Goal: Use online tool/utility: Use online tool/utility

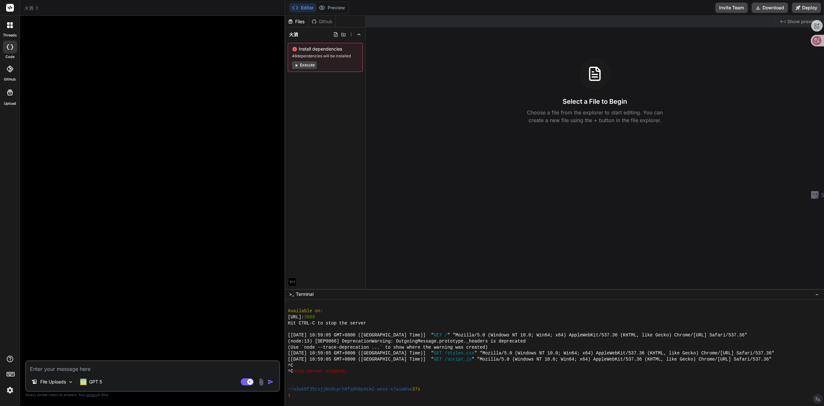
scroll to position [198, 0]
click at [324, 24] on div "Github" at bounding box center [322, 21] width 26 height 6
click at [325, 20] on div "Github" at bounding box center [322, 21] width 26 height 6
click at [325, 21] on div "Github" at bounding box center [322, 21] width 26 height 6
drag, startPoint x: 325, startPoint y: 21, endPoint x: 315, endPoint y: 21, distance: 10.0
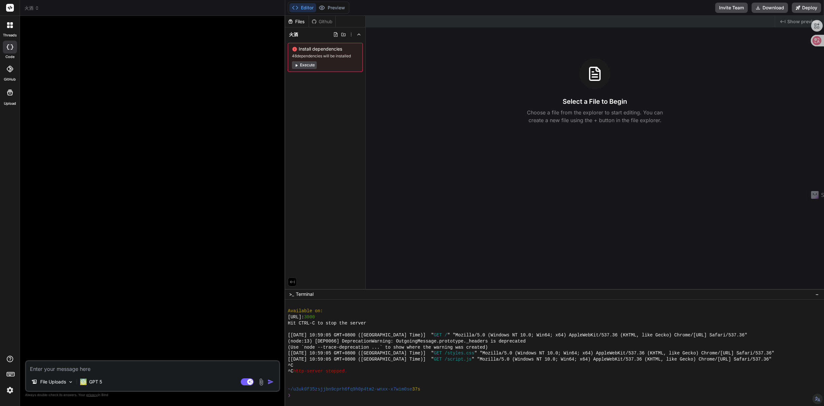
click at [315, 21] on icon at bounding box center [314, 21] width 5 height 5
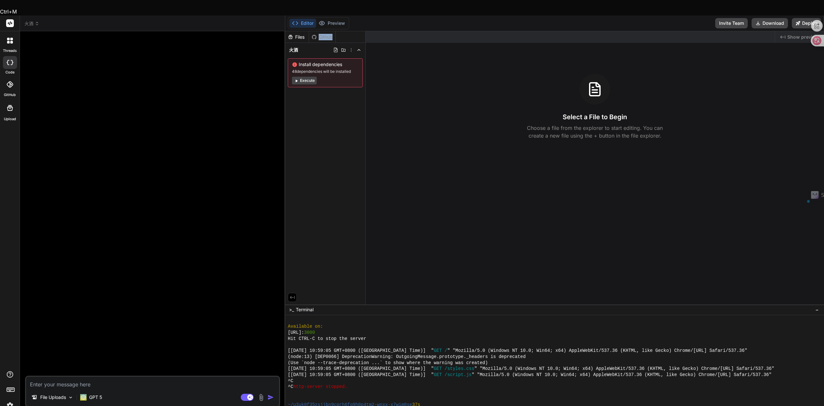
click at [319, 34] on div "Github" at bounding box center [322, 37] width 26 height 6
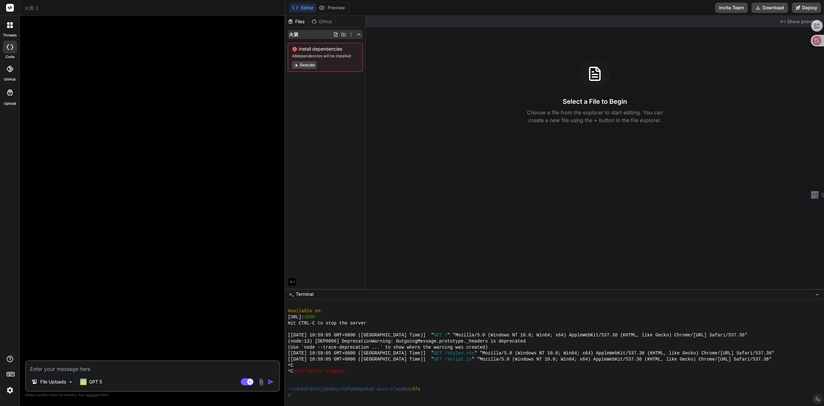
click at [343, 35] on icon at bounding box center [343, 34] width 5 height 5
click at [290, 43] on div "Install dependencies 48 dependencies will be installed Execute" at bounding box center [325, 57] width 75 height 29
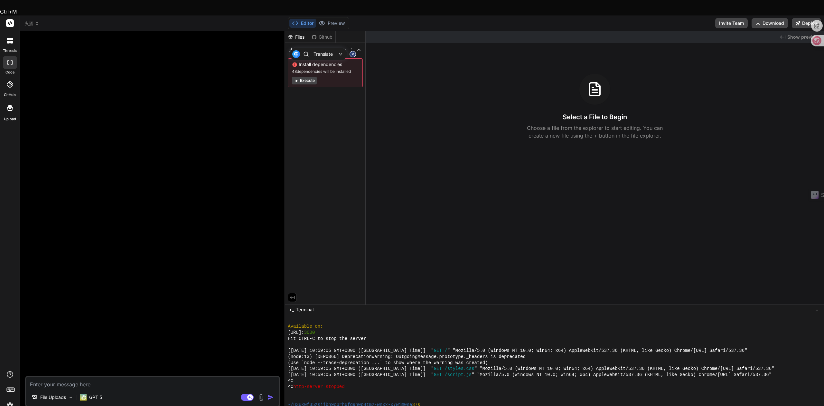
click at [316, 95] on div "Files Github 火酒 Install dependencies 48 dependencies will be installed Execute" at bounding box center [325, 167] width 81 height 273
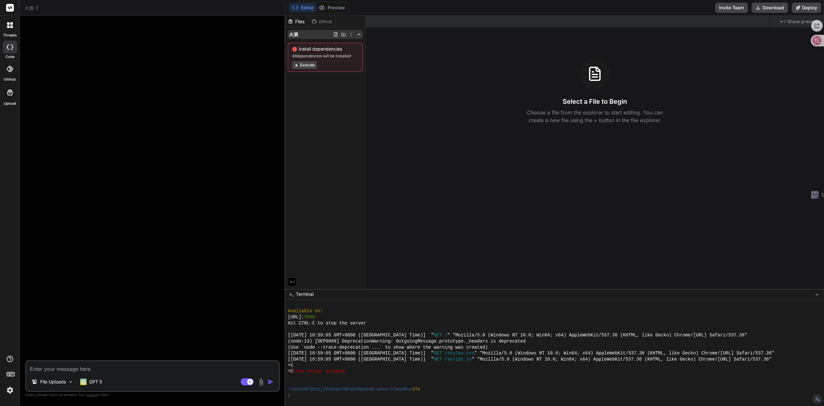
click at [357, 37] on icon at bounding box center [358, 34] width 5 height 5
click at [316, 21] on icon at bounding box center [314, 21] width 5 height 5
click at [59, 384] on p "File Uploads" at bounding box center [53, 381] width 26 height 6
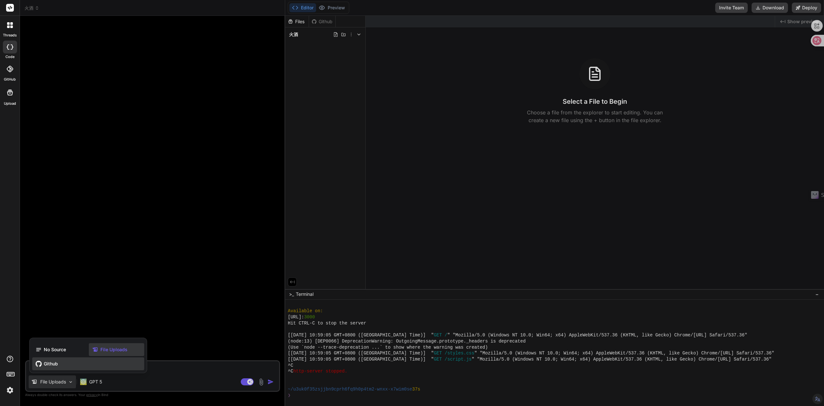
click at [45, 361] on span "Github" at bounding box center [51, 363] width 14 height 6
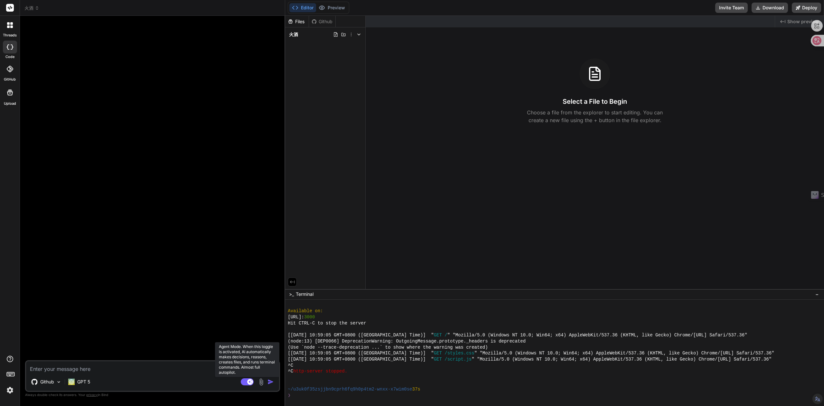
click at [244, 385] on rect at bounding box center [247, 381] width 13 height 7
click at [250, 383] on rect at bounding box center [247, 381] width 13 height 7
click at [731, 8] on button "Invite Team" at bounding box center [732, 8] width 33 height 10
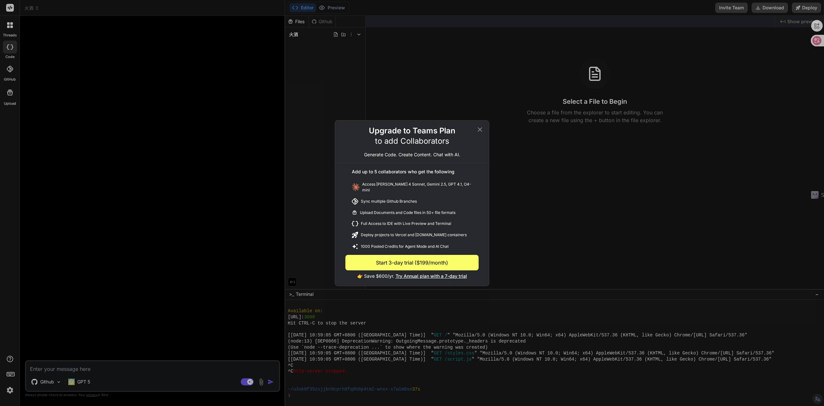
click at [481, 131] on icon at bounding box center [480, 129] width 5 height 5
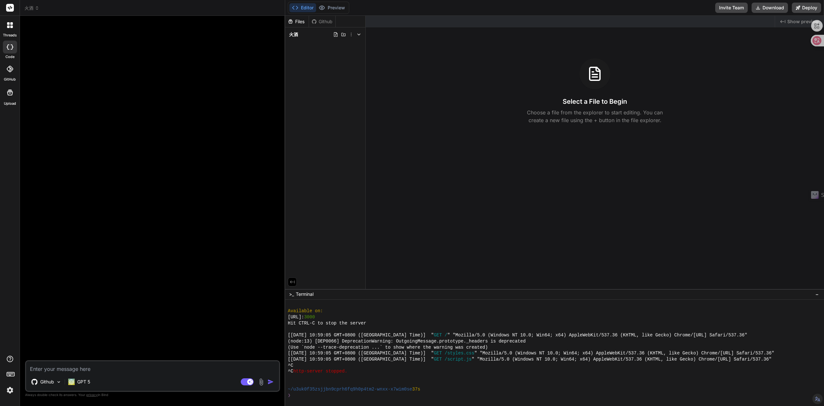
click at [9, 388] on img at bounding box center [10, 390] width 11 height 11
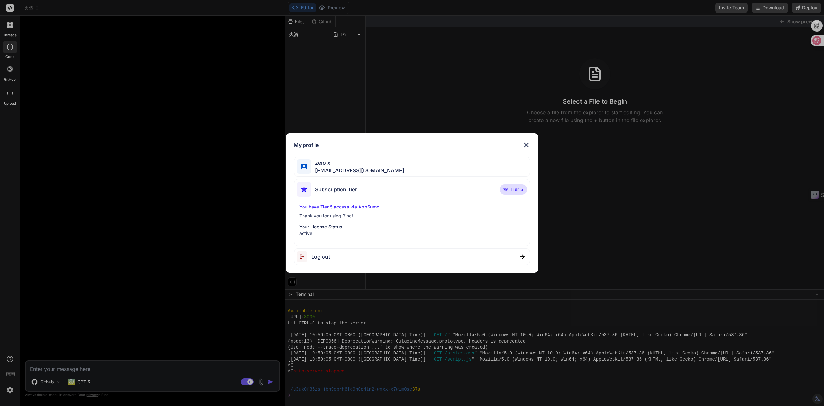
click at [9, 388] on div "My profile zero x [EMAIL_ADDRESS][DOMAIN_NAME] Subscription Tier Tier 5 You hav…" at bounding box center [412, 203] width 824 height 406
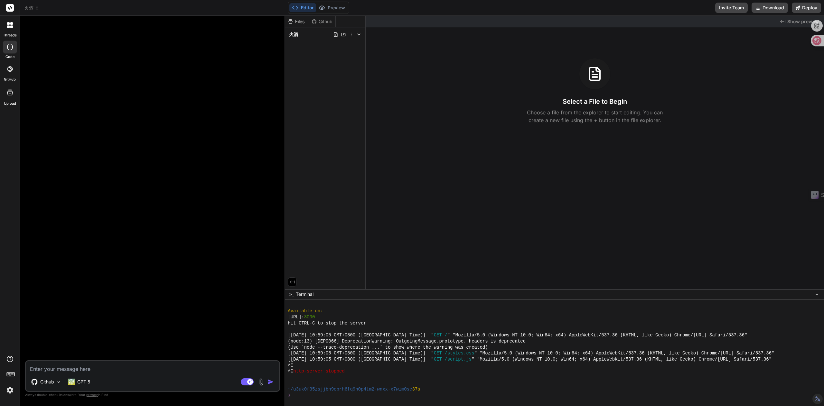
click at [13, 95] on icon at bounding box center [10, 93] width 8 height 8
type textarea "x"
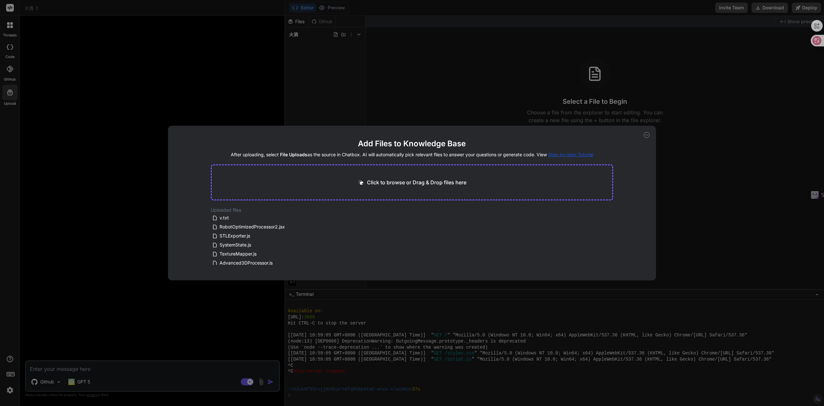
click at [592, 154] on span "Step-by-step Tutorial" at bounding box center [570, 154] width 45 height 5
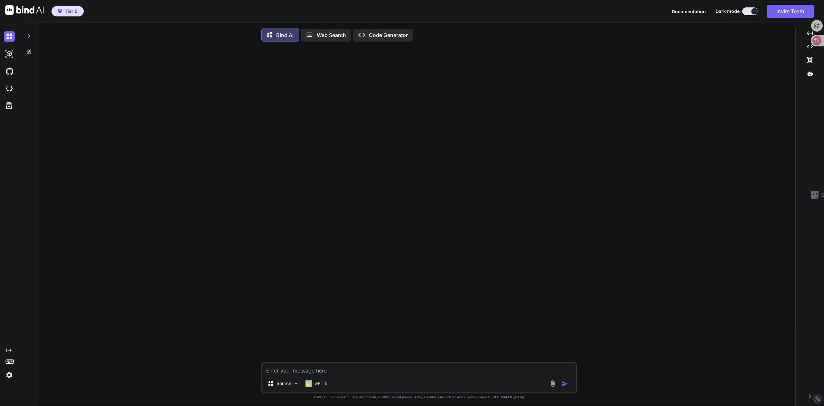
click at [387, 39] on div "Created with Pixso. Code Generator" at bounding box center [383, 35] width 60 height 13
click at [311, 36] on icon at bounding box center [310, 35] width 6 height 5
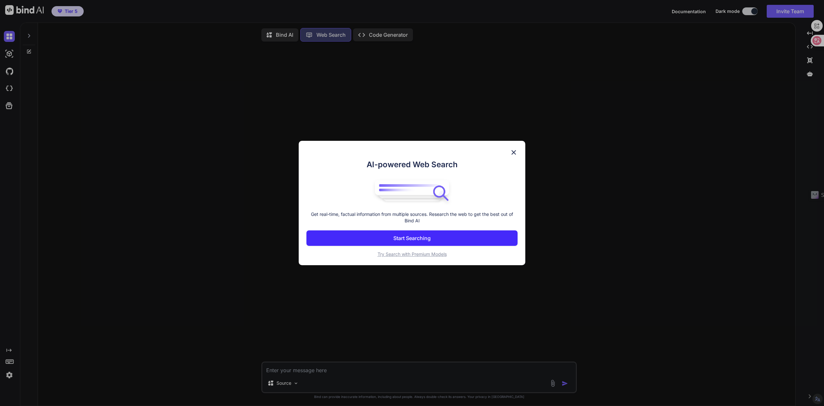
scroll to position [3, 0]
click at [513, 150] on img at bounding box center [514, 152] width 8 height 8
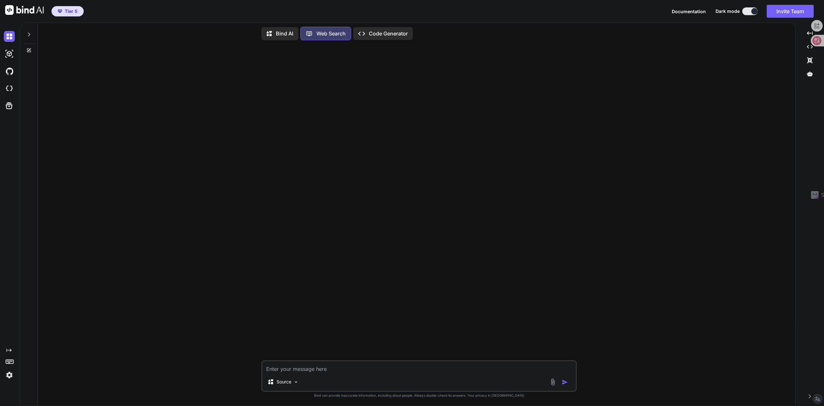
type textarea "x"
